Goal: Information Seeking & Learning: Learn about a topic

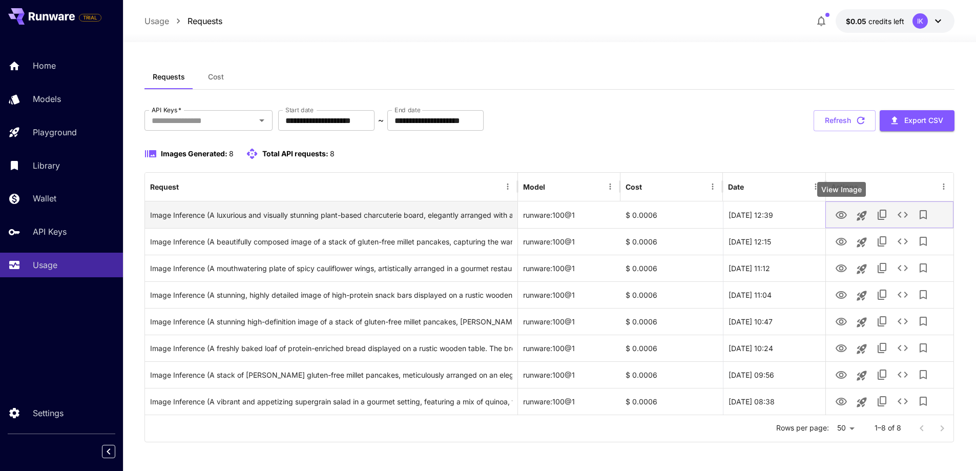
click at [844, 216] on icon "View Image" at bounding box center [841, 215] width 12 height 12
click at [246, 218] on div "Image Inference (A luxurious and visually stunning plant-based charcuterie boar…" at bounding box center [331, 215] width 362 height 26
click at [844, 213] on icon "View Image" at bounding box center [841, 215] width 12 height 12
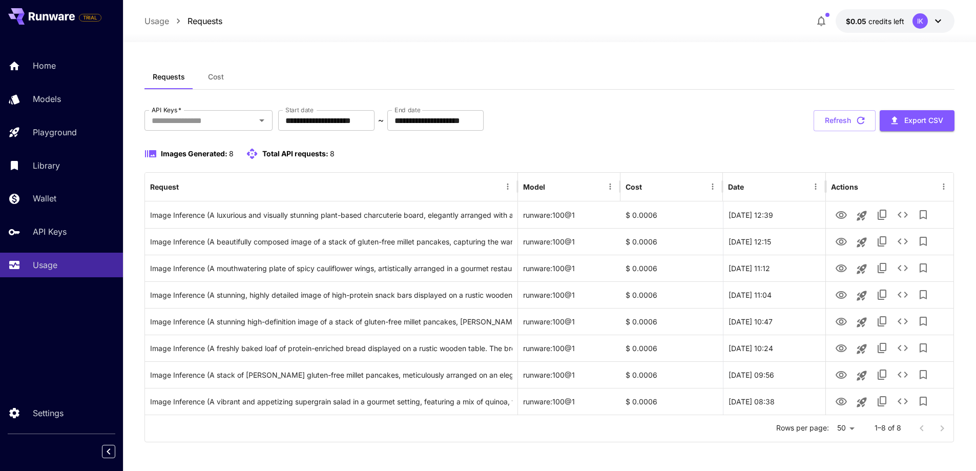
drag, startPoint x: 844, startPoint y: 213, endPoint x: 714, endPoint y: 26, distance: 227.9
click at [704, 36] on div at bounding box center [549, 36] width 853 height 12
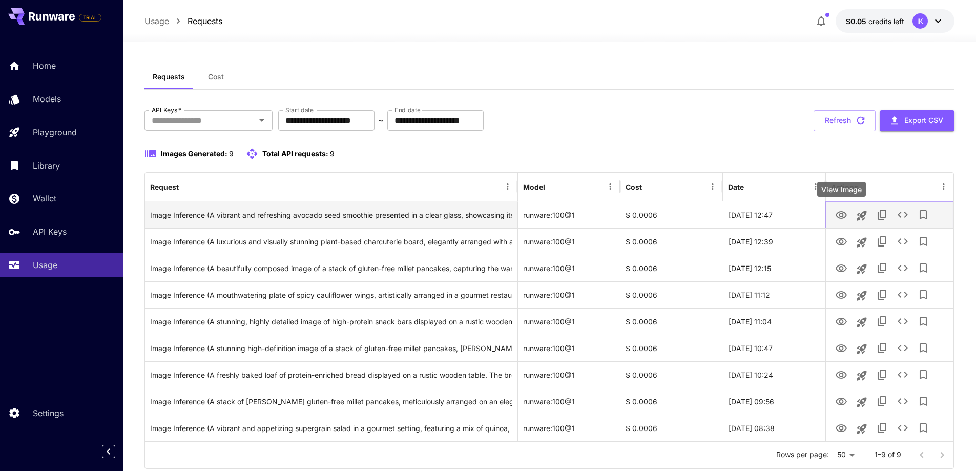
click at [840, 212] on icon "View Image" at bounding box center [841, 215] width 11 height 8
